Goal: Information Seeking & Learning: Learn about a topic

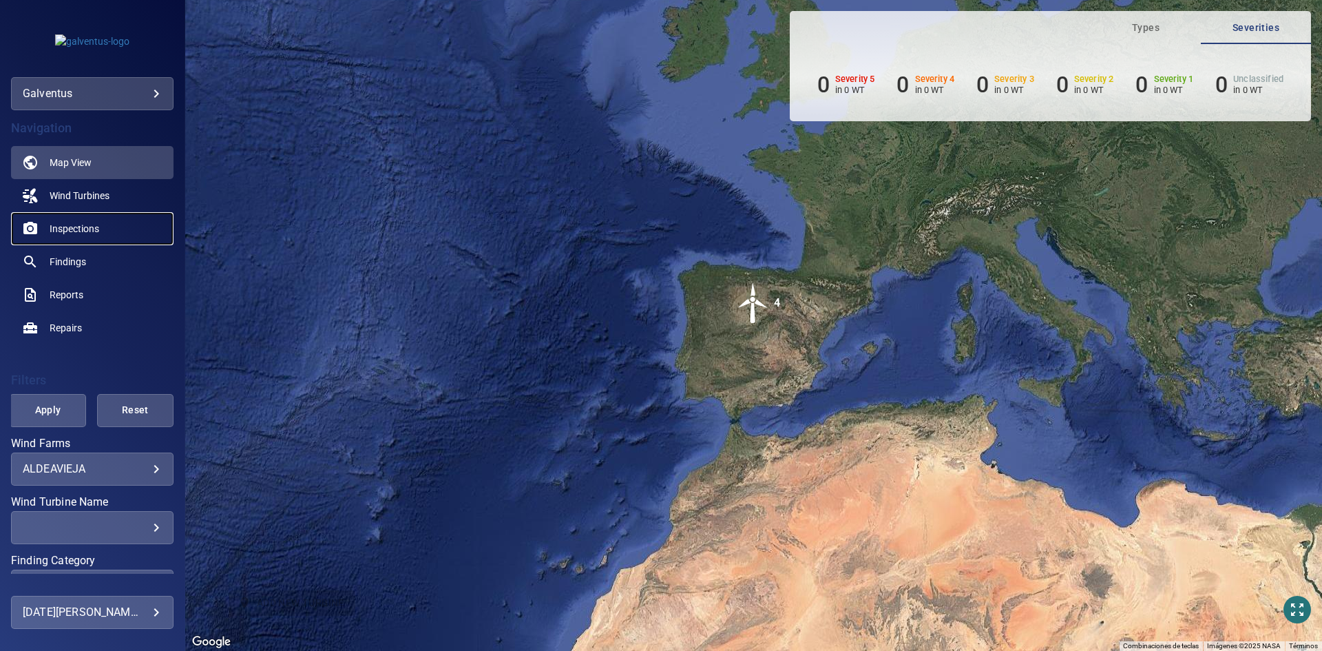
click at [72, 235] on link "Inspections" at bounding box center [92, 228] width 162 height 33
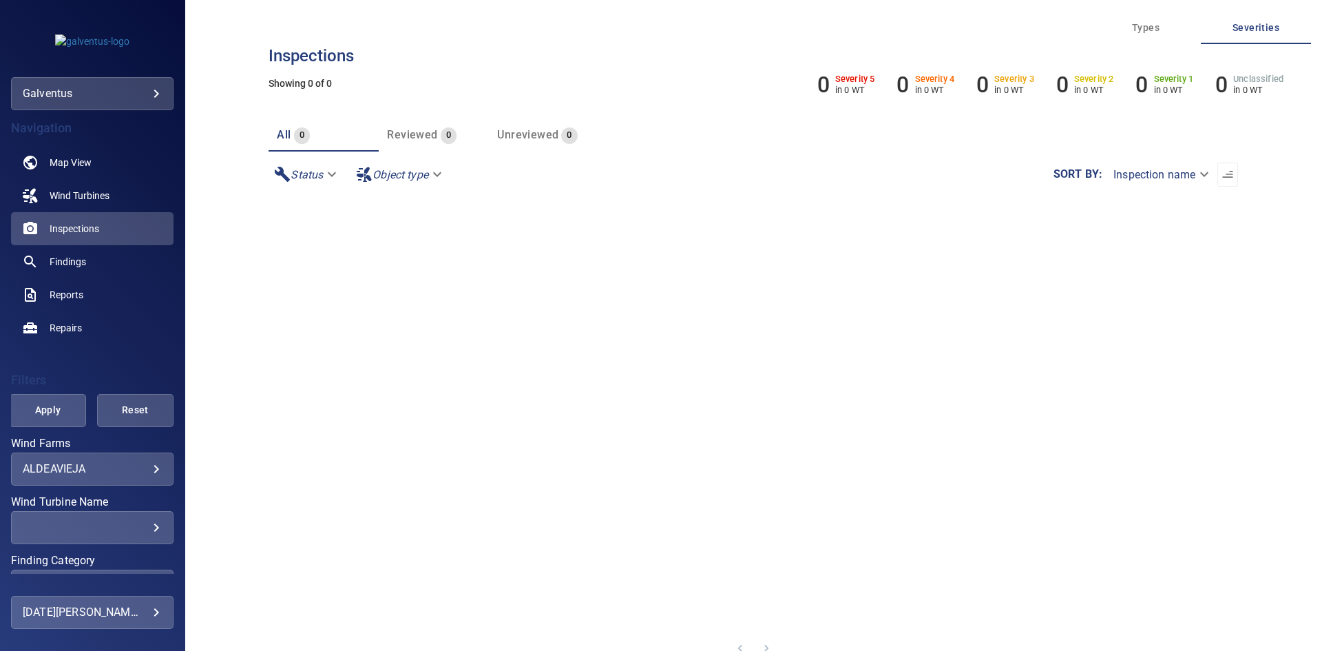
click at [84, 477] on div "**********" at bounding box center [92, 468] width 162 height 33
click at [144, 474] on body "**********" at bounding box center [661, 325] width 1322 height 651
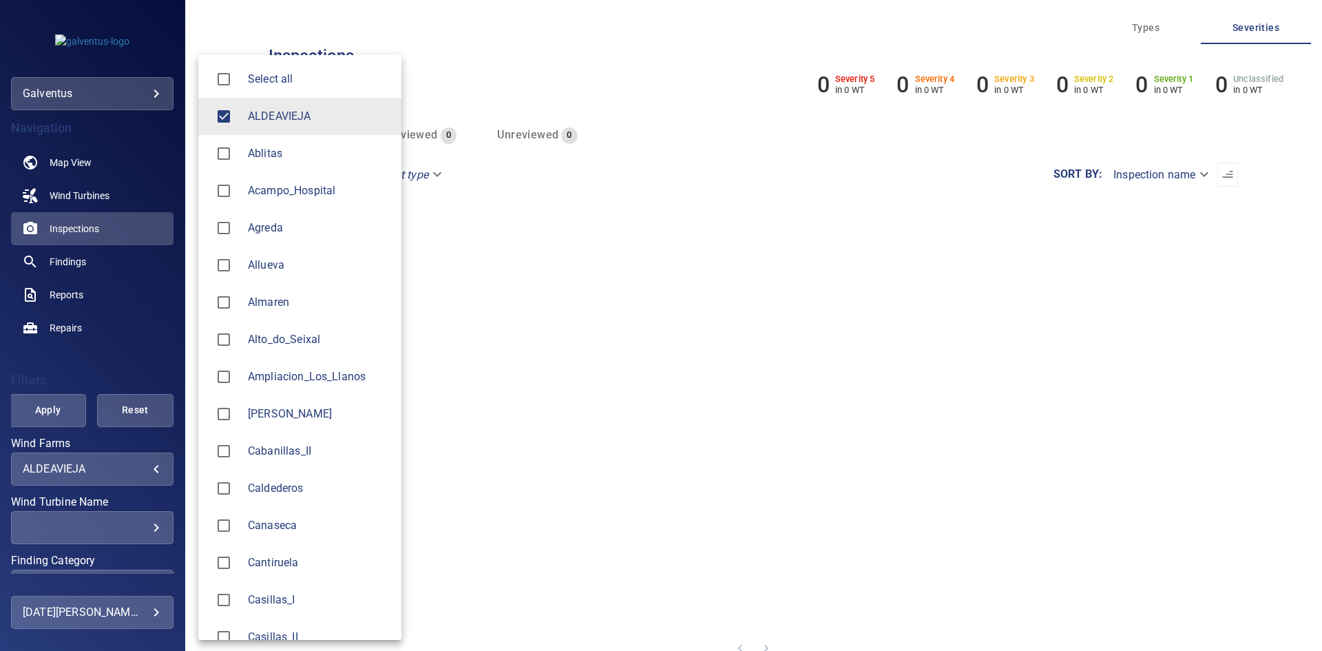
drag, startPoint x: 246, startPoint y: 118, endPoint x: 257, endPoint y: 169, distance: 52.1
click at [249, 118] on li "ALDEAVIEJA" at bounding box center [299, 116] width 203 height 37
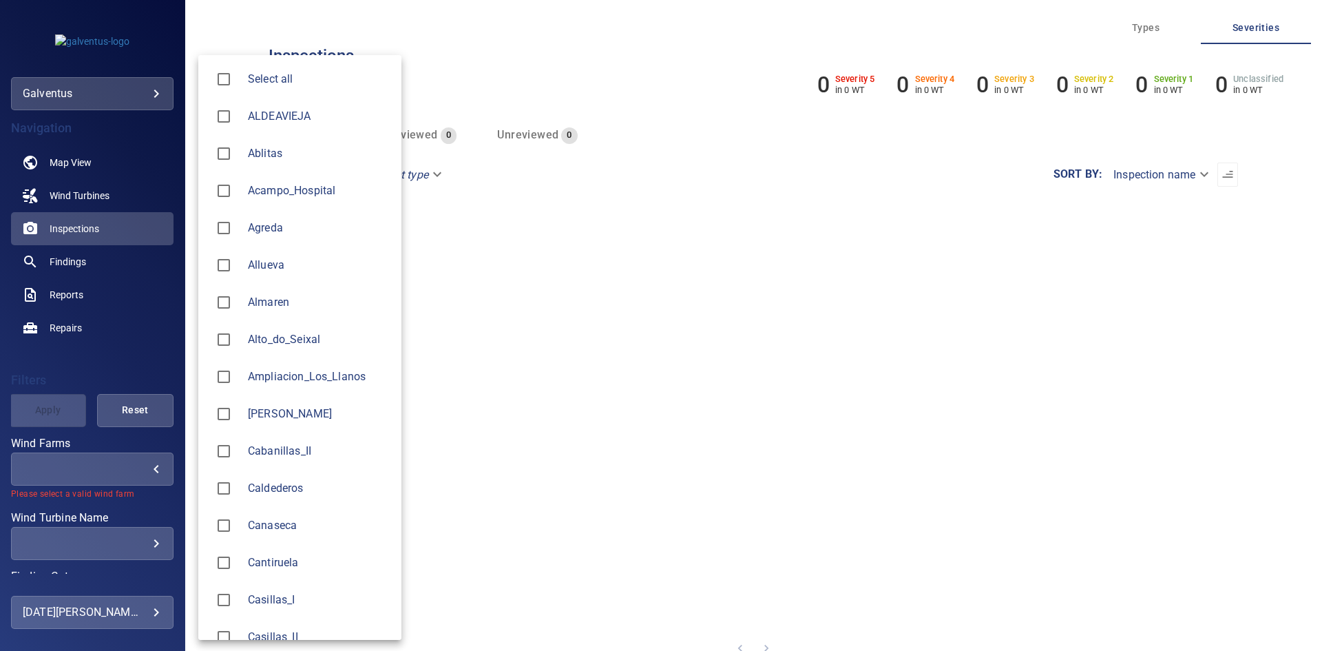
click at [260, 217] on li "Agreda" at bounding box center [299, 227] width 203 height 37
type input "******"
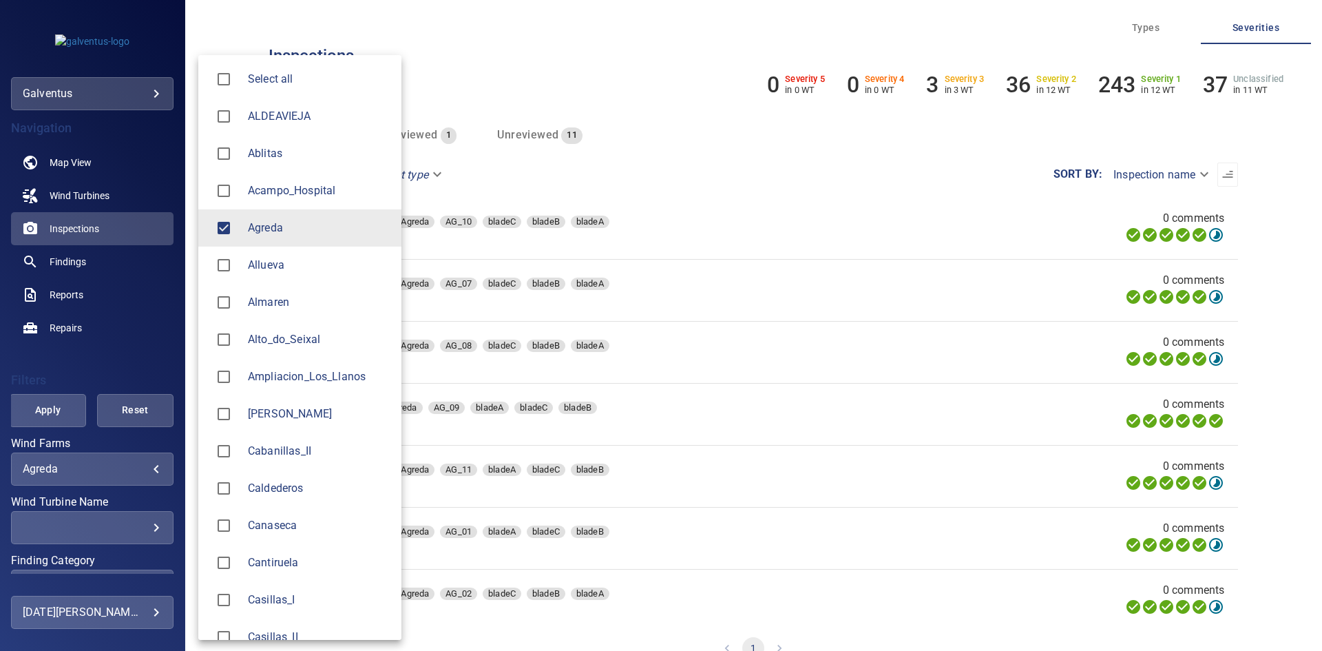
click at [116, 528] on div at bounding box center [661, 325] width 1322 height 651
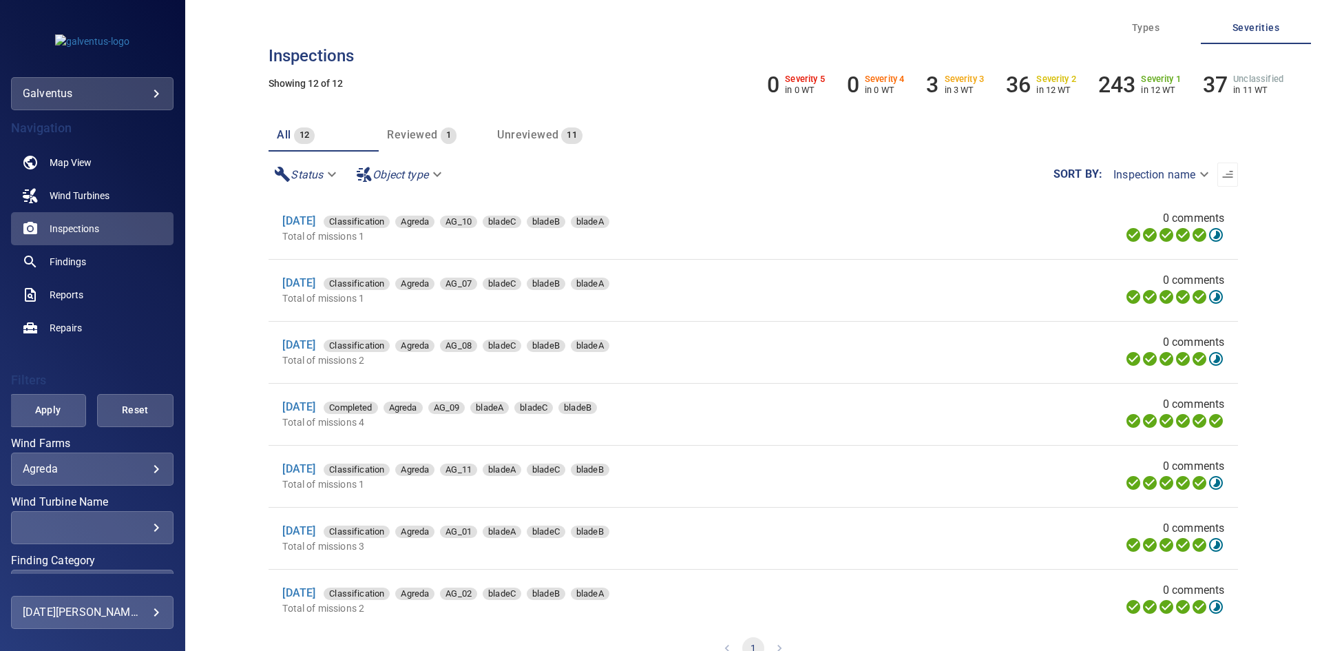
click at [138, 527] on div "​" at bounding box center [92, 526] width 139 height 13
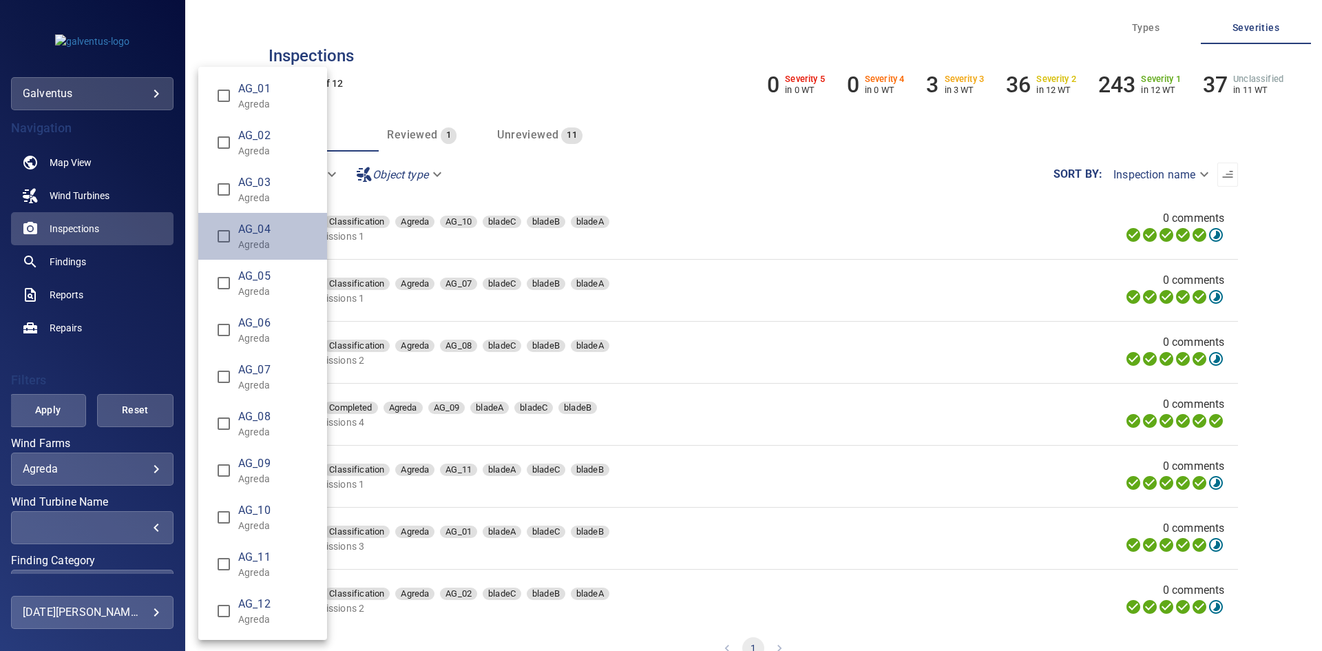
click at [247, 227] on span "AG_04" at bounding box center [277, 229] width 78 height 17
type input "**********"
click at [65, 403] on div "Wind Turbine Name" at bounding box center [661, 325] width 1322 height 651
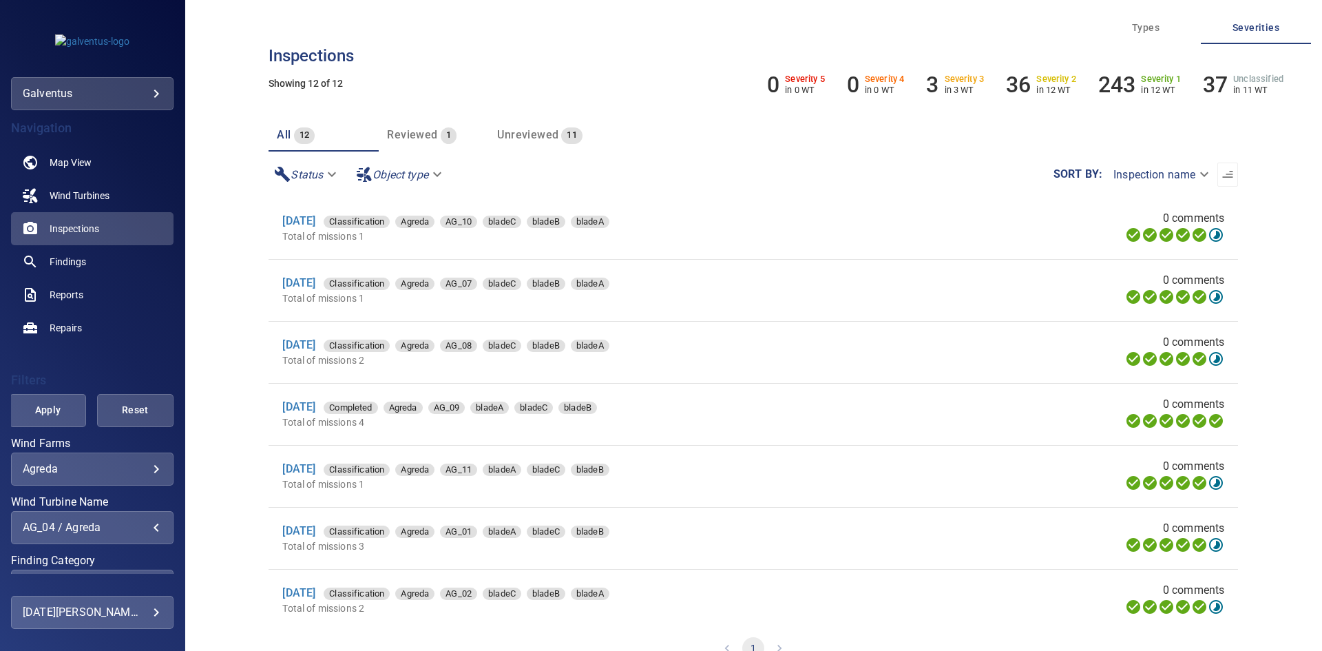
click at [39, 413] on span "Apply" at bounding box center [48, 409] width 42 height 17
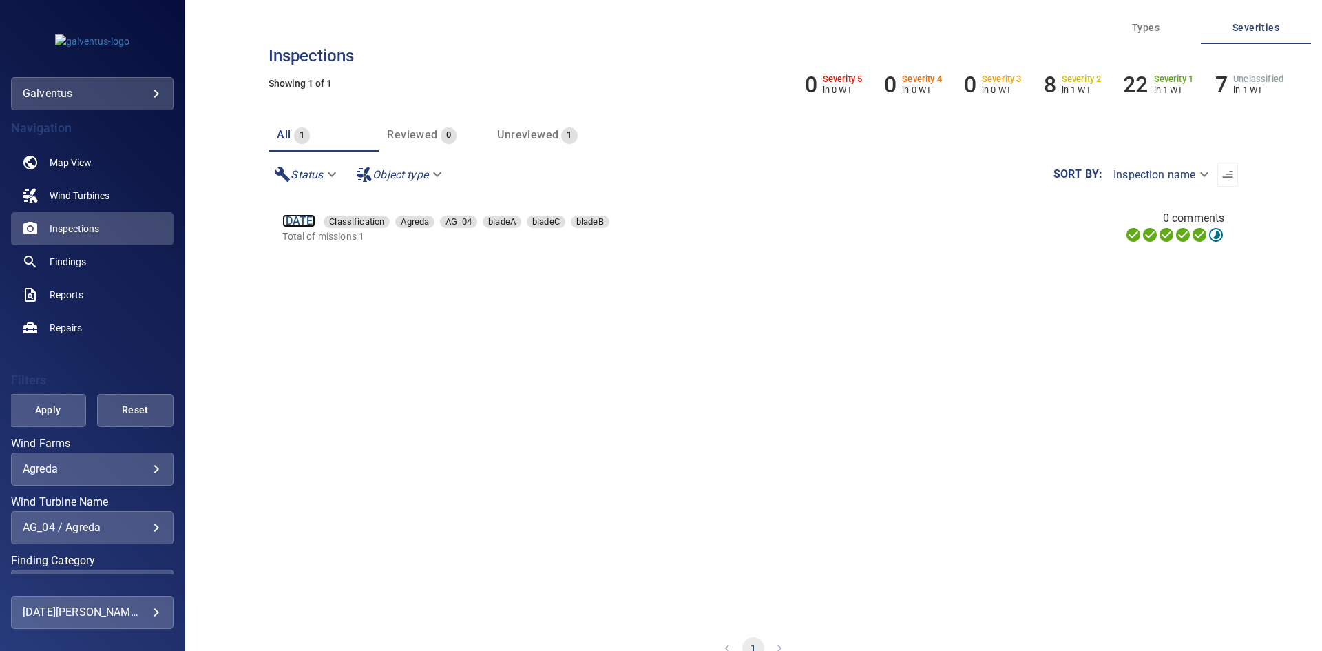
click at [296, 225] on link "[DATE]" at bounding box center [298, 220] width 33 height 13
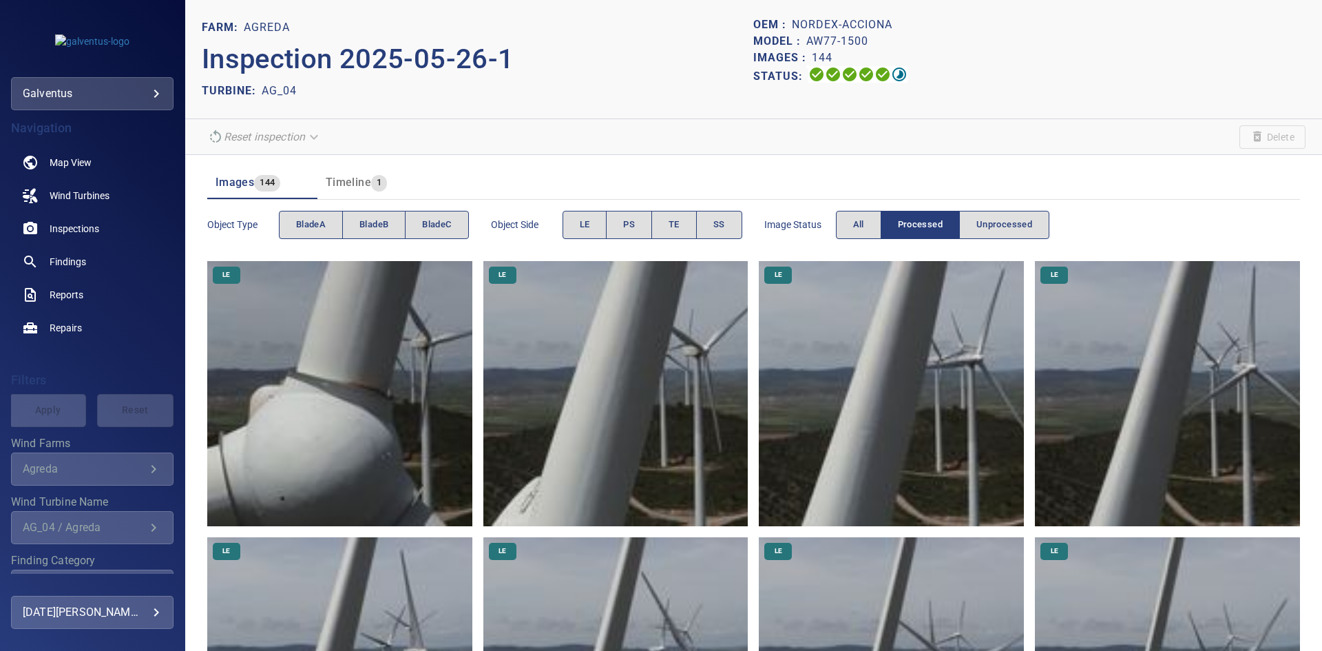
click at [313, 489] on img at bounding box center [339, 393] width 265 height 265
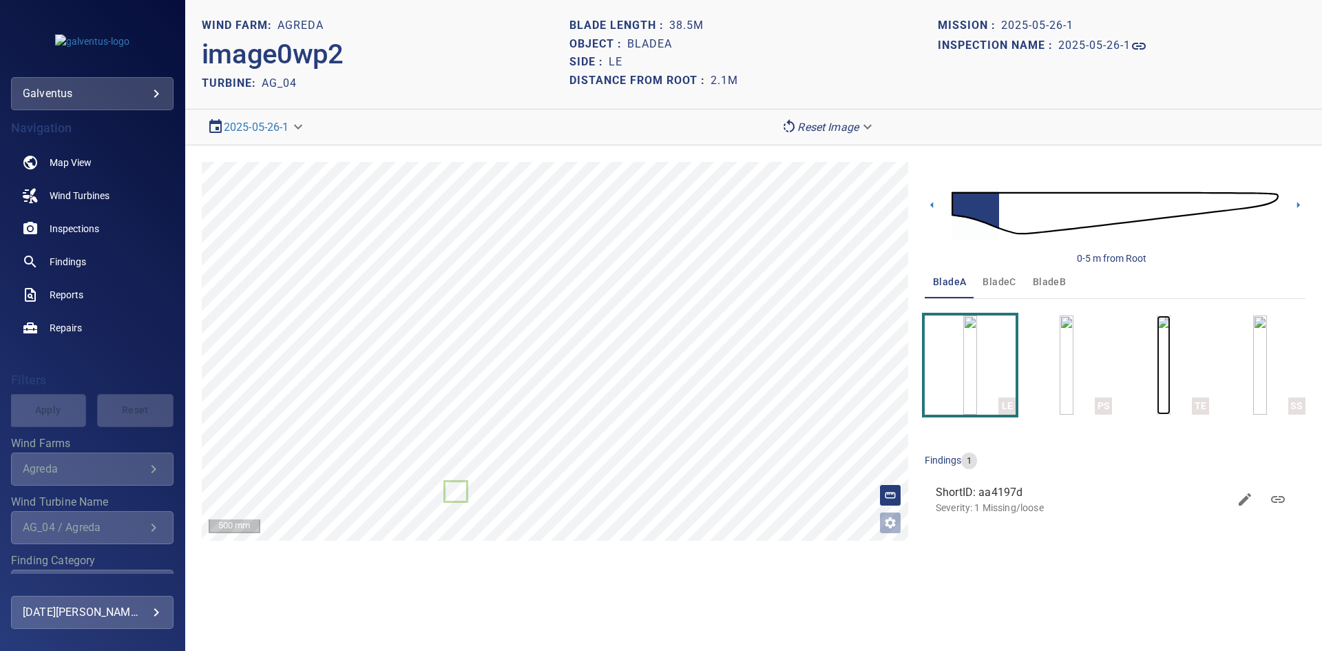
click at [1157, 390] on img "button" at bounding box center [1164, 364] width 14 height 99
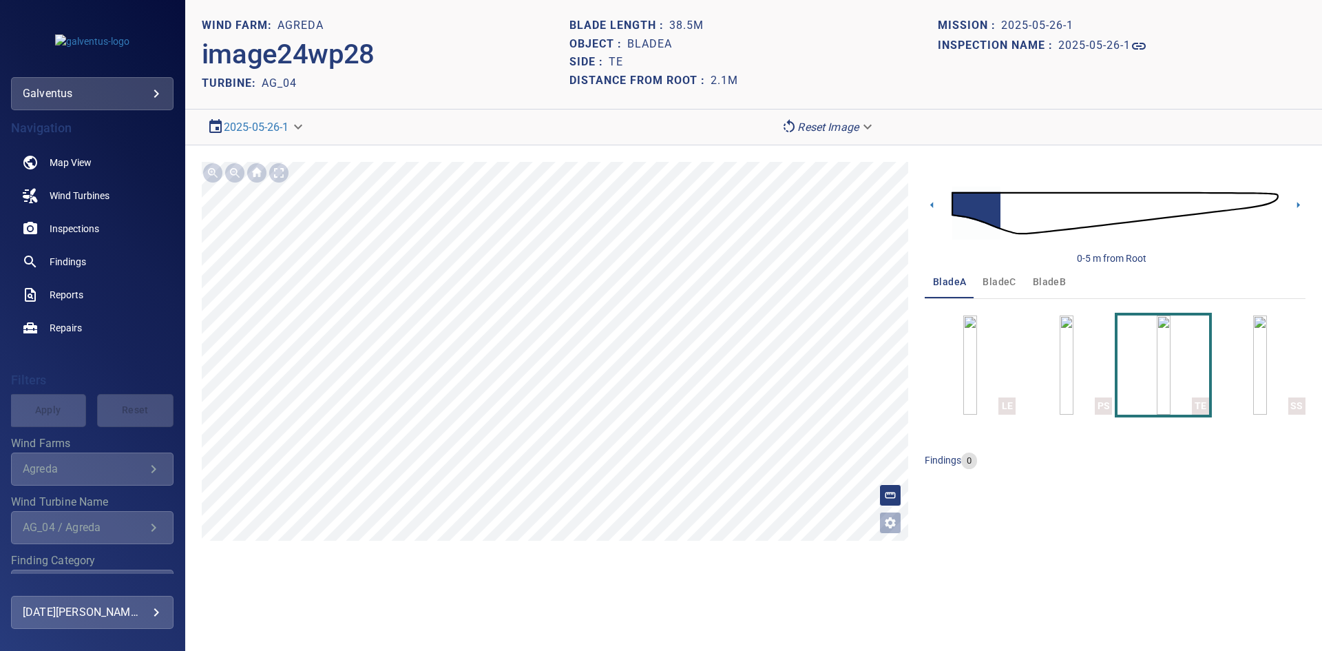
click at [997, 282] on span "bladeC" at bounding box center [998, 281] width 33 height 17
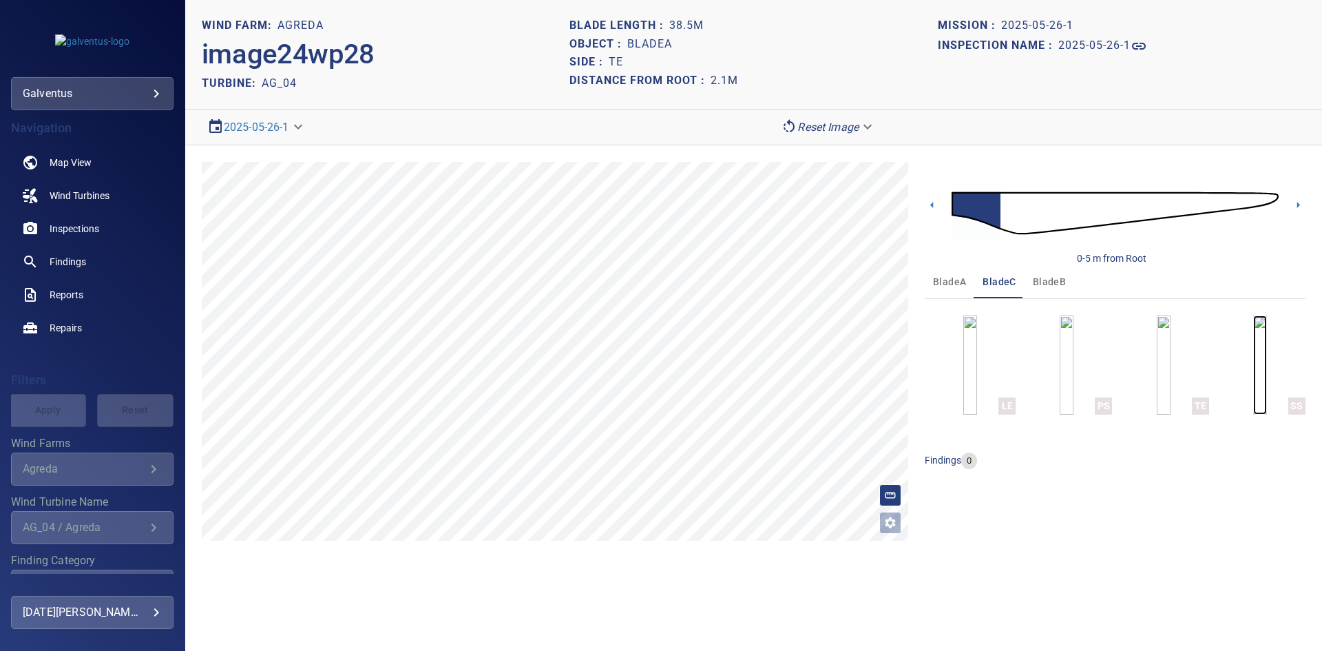
click at [1256, 358] on img "button" at bounding box center [1260, 364] width 14 height 99
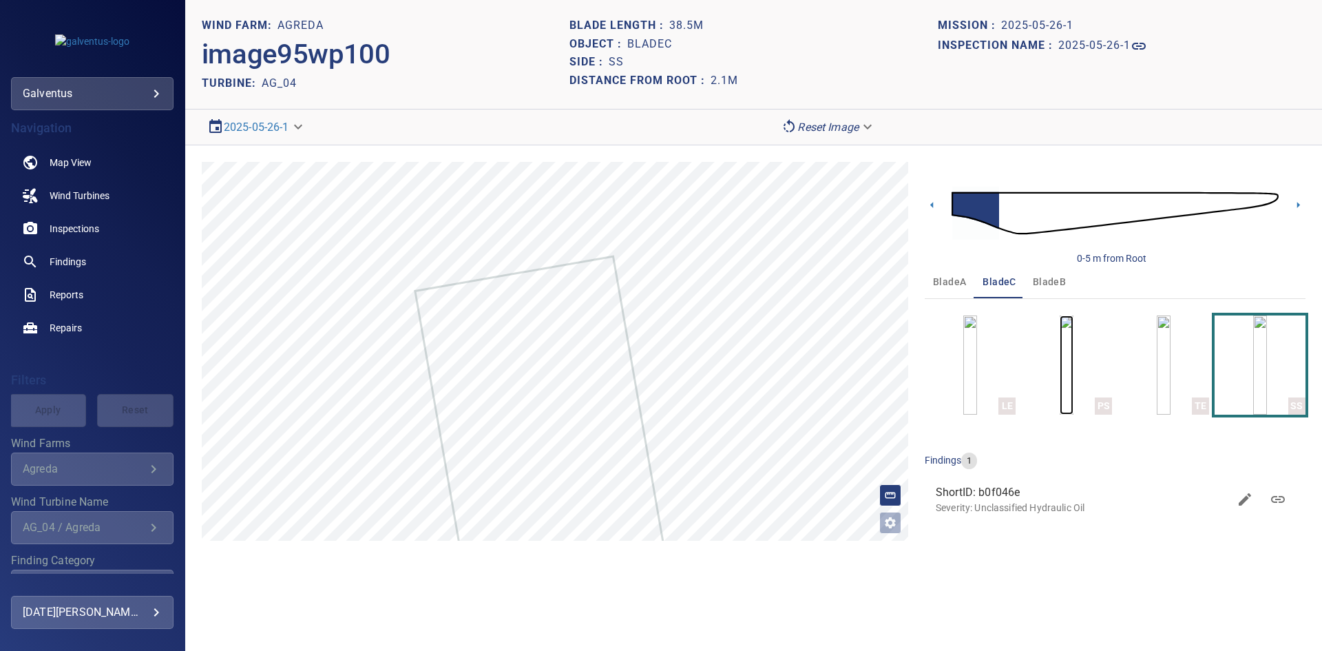
click at [1060, 387] on img "button" at bounding box center [1067, 364] width 14 height 99
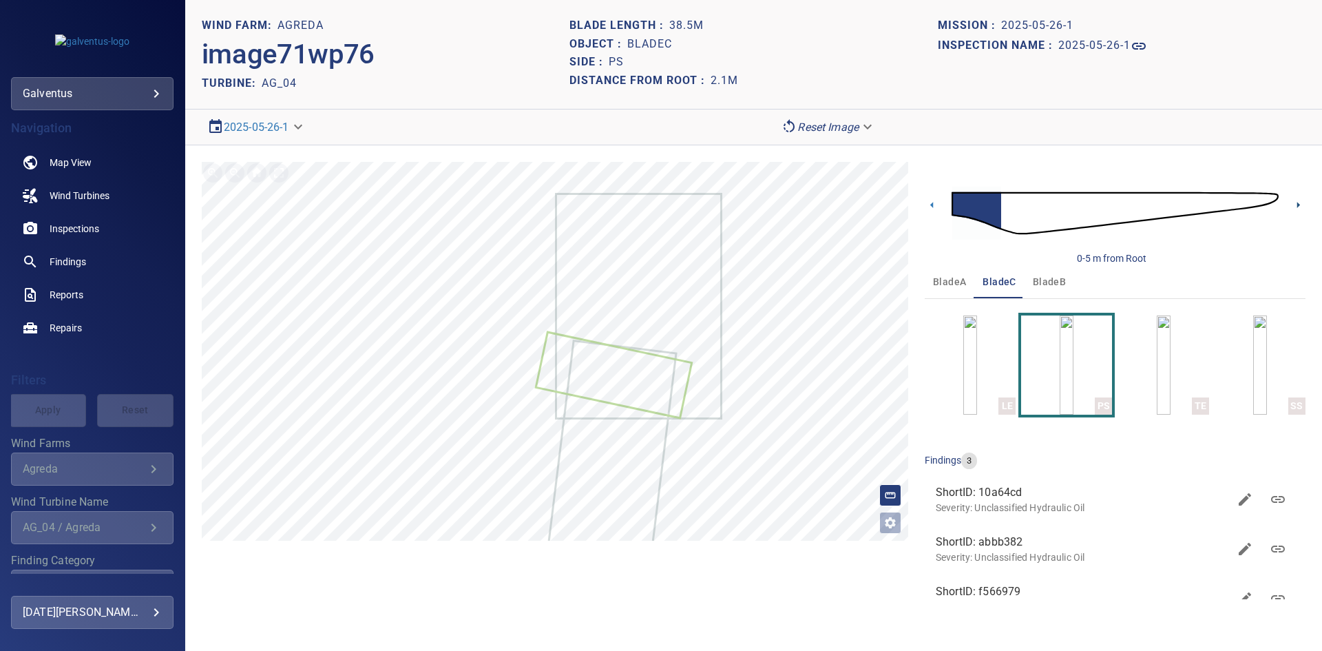
click at [1296, 204] on icon at bounding box center [1298, 205] width 14 height 14
click at [1298, 209] on icon at bounding box center [1298, 205] width 14 height 14
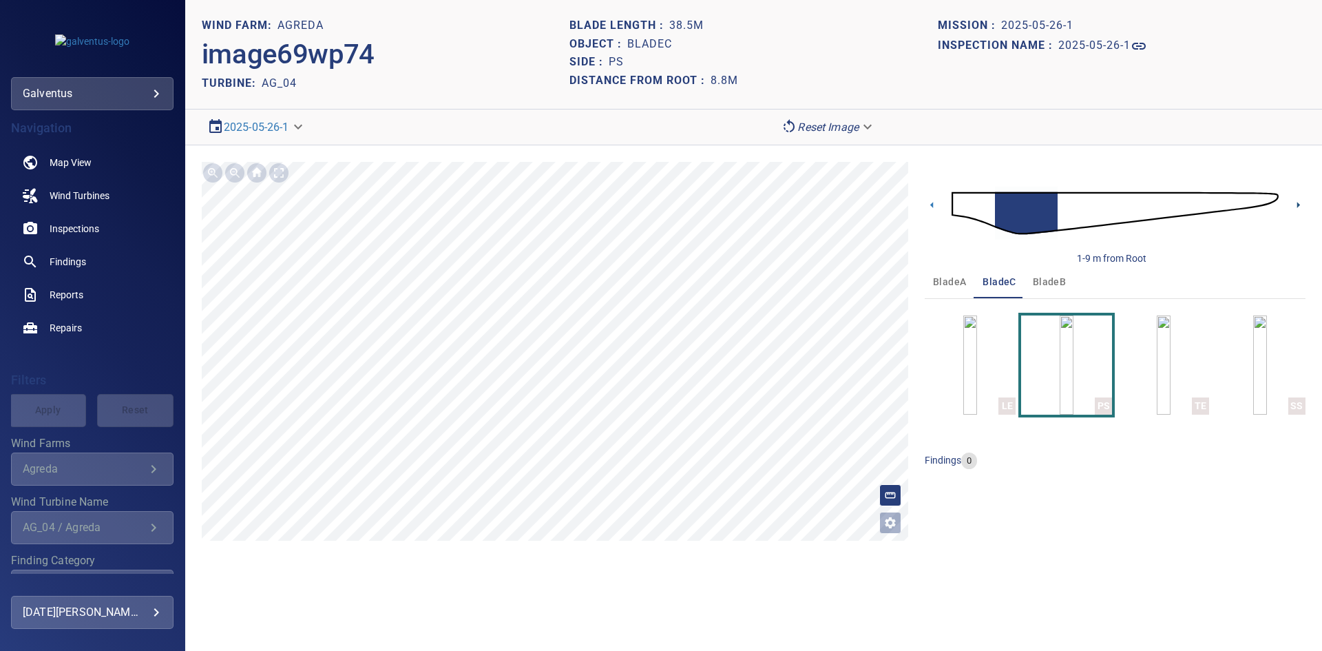
click at [1297, 200] on icon at bounding box center [1298, 205] width 14 height 14
click at [1048, 279] on span "bladeB" at bounding box center [1049, 281] width 33 height 17
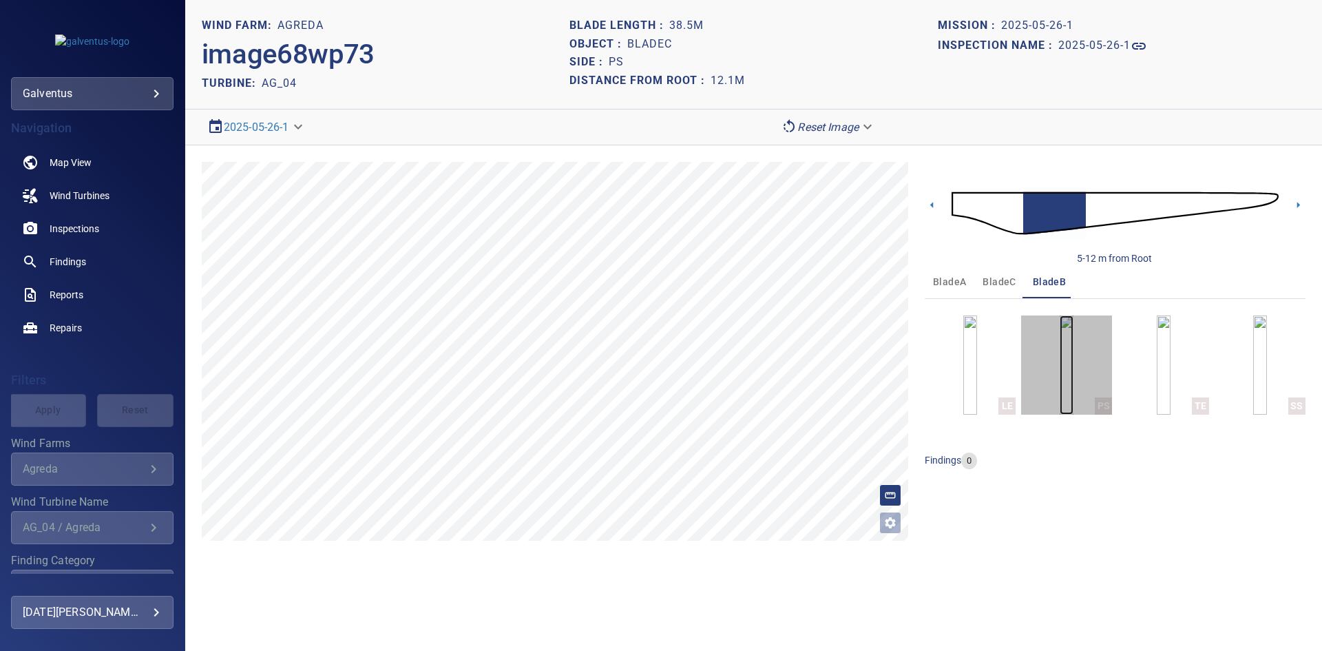
click at [1060, 364] on img "button" at bounding box center [1067, 364] width 14 height 99
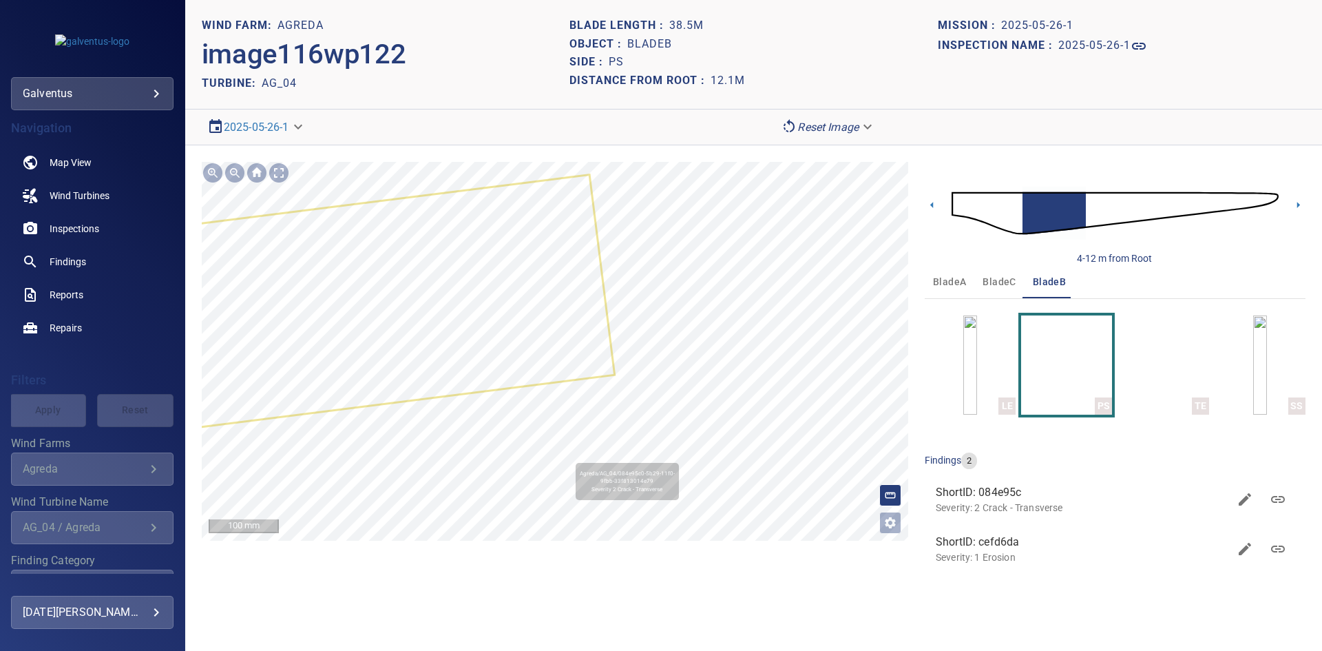
click at [717, 408] on div "Agreda/AG_04/084e95c0-5b29-11f0-9fbb-33f813014e79 Severity 2 Crack - Transverse" at bounding box center [555, 351] width 706 height 379
